Goal: Task Accomplishment & Management: Complete application form

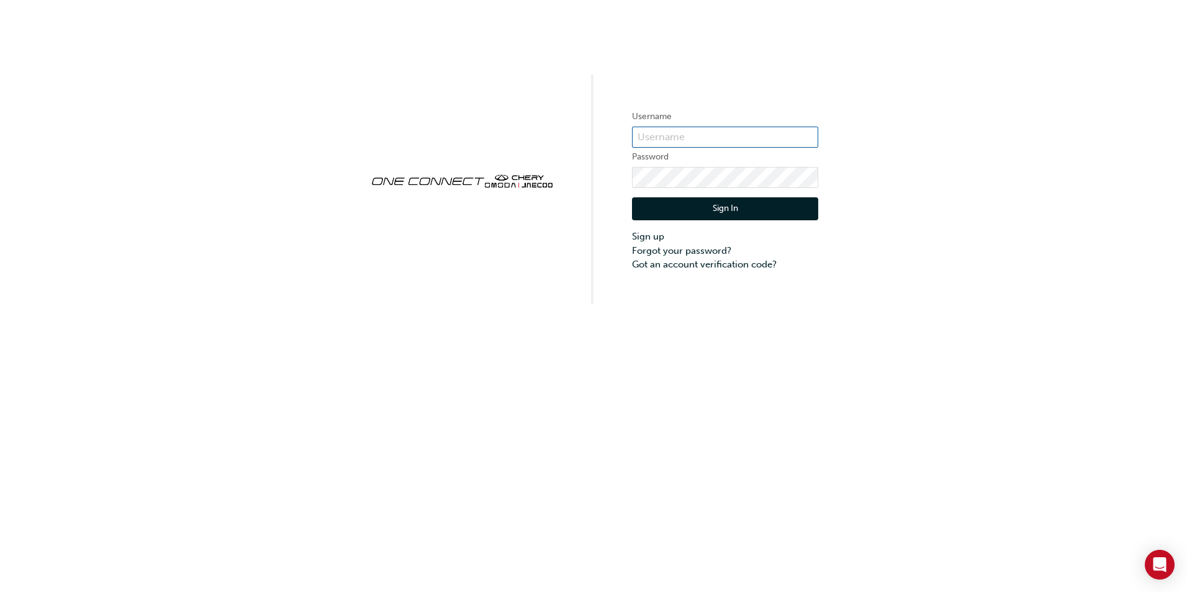
type input "CHAU0989"
click at [696, 132] on input "CHAU0989" at bounding box center [725, 137] width 186 height 21
click at [744, 83] on div "Username CHAU0989 Password Sign In Sign up Forgot your password? Got an account…" at bounding box center [593, 152] width 1187 height 304
click at [705, 134] on input "CHAU0989" at bounding box center [725, 137] width 186 height 21
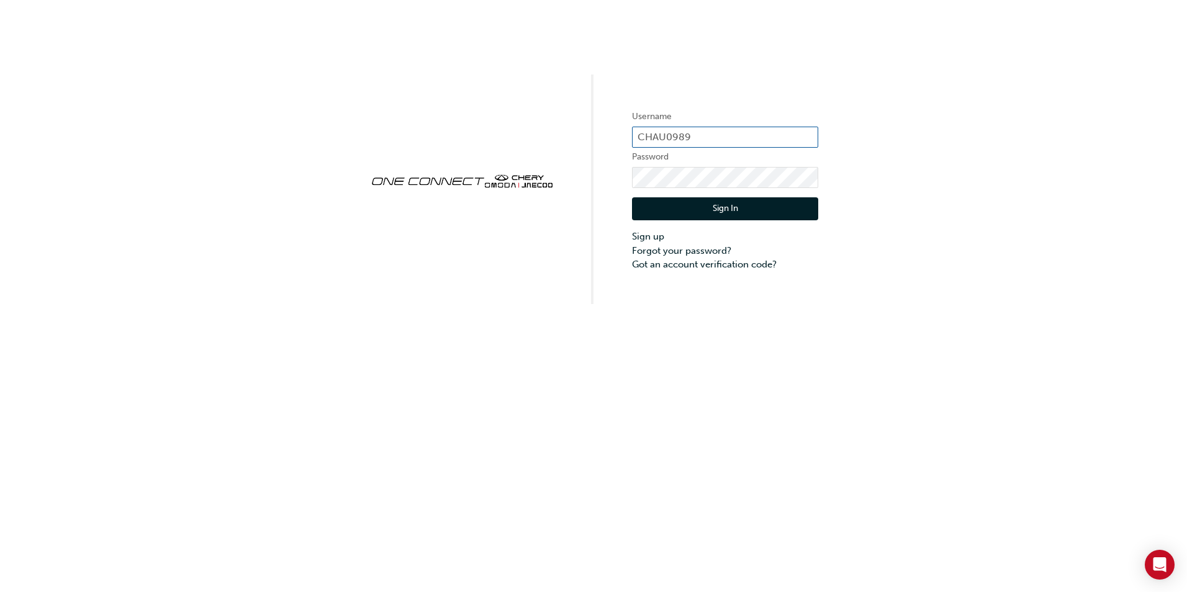
drag, startPoint x: 705, startPoint y: 134, endPoint x: 698, endPoint y: 134, distance: 6.8
click at [698, 134] on input "CHAU0989" at bounding box center [725, 137] width 186 height 21
click at [703, 315] on div "Username CHAU0989 Password Sign In Sign up Forgot your password? Got an account…" at bounding box center [593, 296] width 1187 height 592
click at [654, 237] on link "Sign up" at bounding box center [725, 237] width 186 height 14
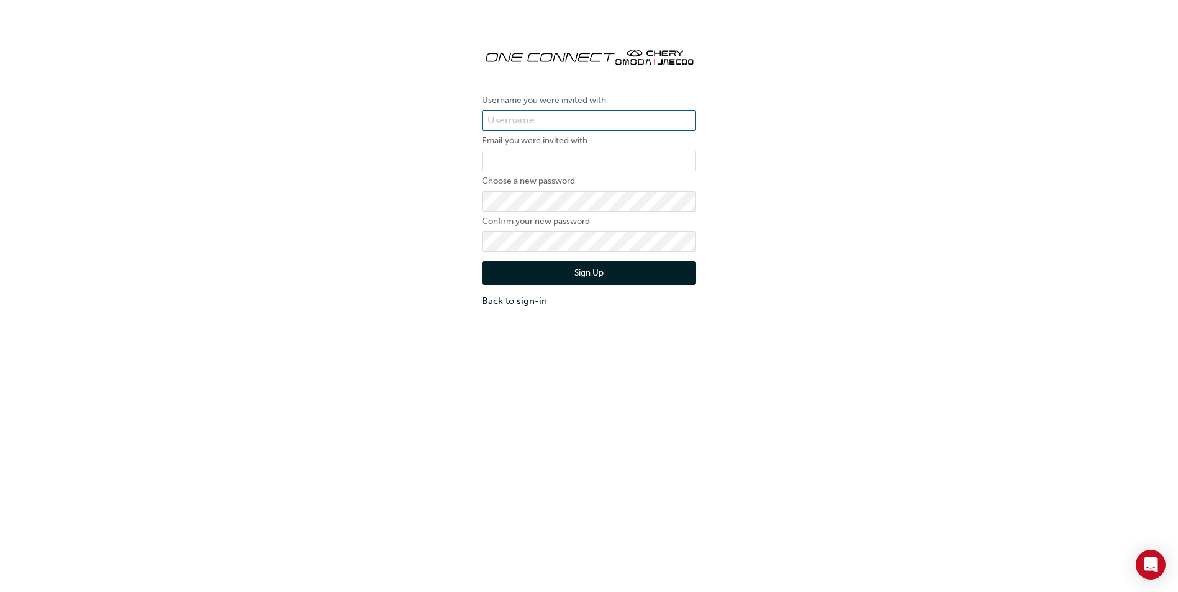
click at [556, 119] on input "text" at bounding box center [589, 121] width 214 height 21
click at [487, 158] on input "email" at bounding box center [589, 161] width 214 height 21
type input "[EMAIL_ADDRESS][DOMAIN_NAME]"
click at [495, 263] on button "Sign Up" at bounding box center [589, 273] width 214 height 24
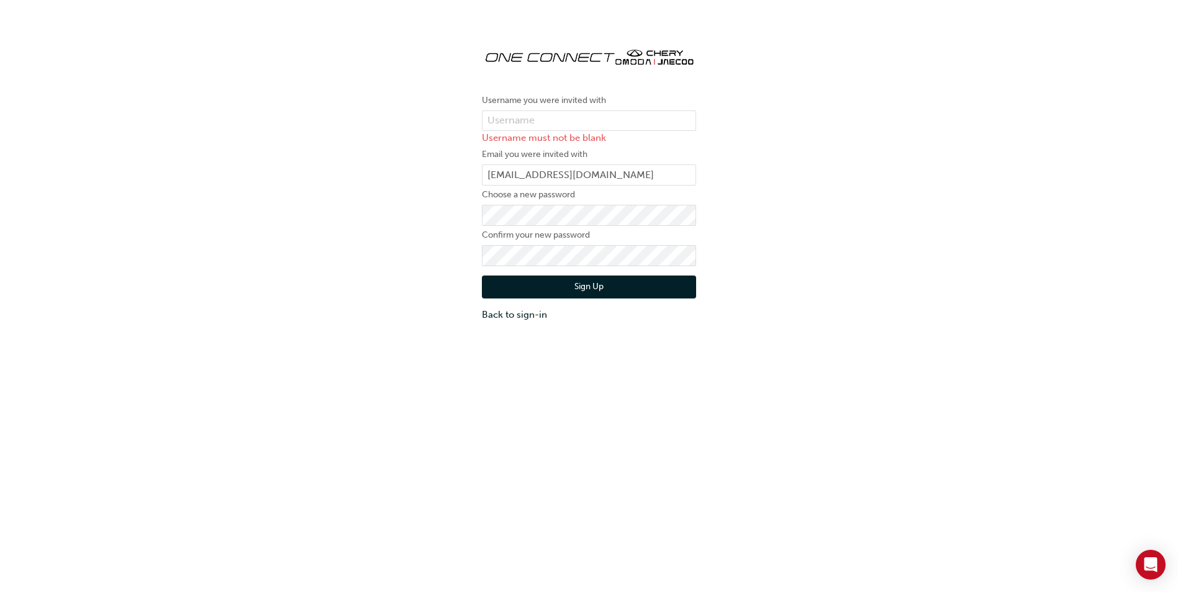
click at [508, 274] on div "Sign Up Back to sign-in" at bounding box center [589, 294] width 214 height 56
click at [528, 118] on input "text" at bounding box center [589, 121] width 214 height 21
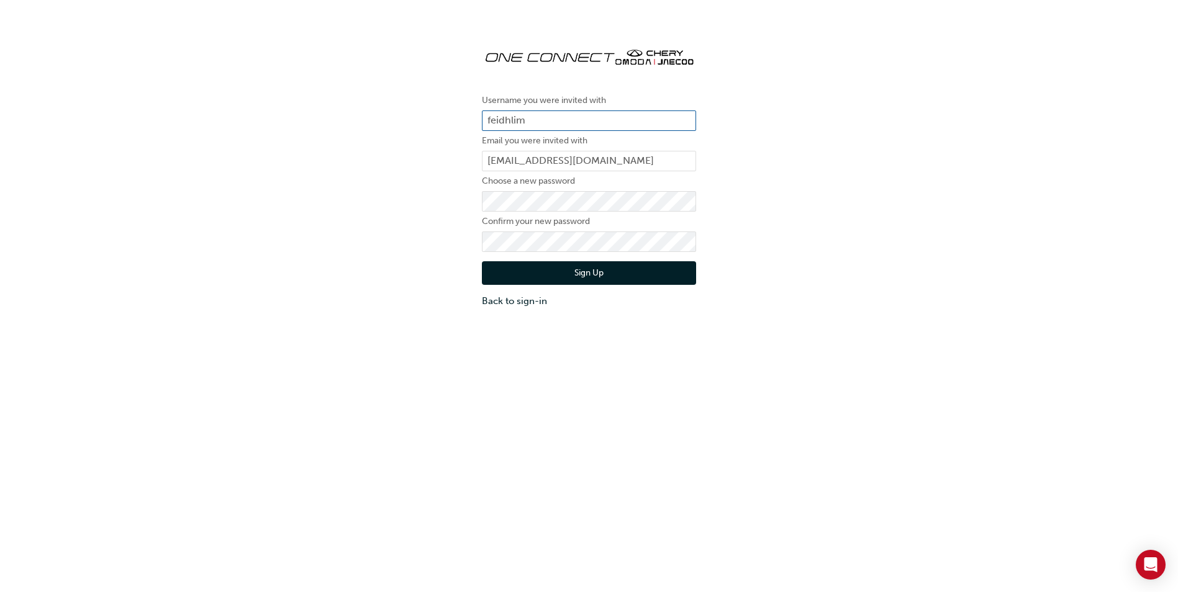
type input "feidhlim"
click at [549, 271] on button "Sign Up" at bounding box center [589, 273] width 214 height 24
